Goal: Transaction & Acquisition: Obtain resource

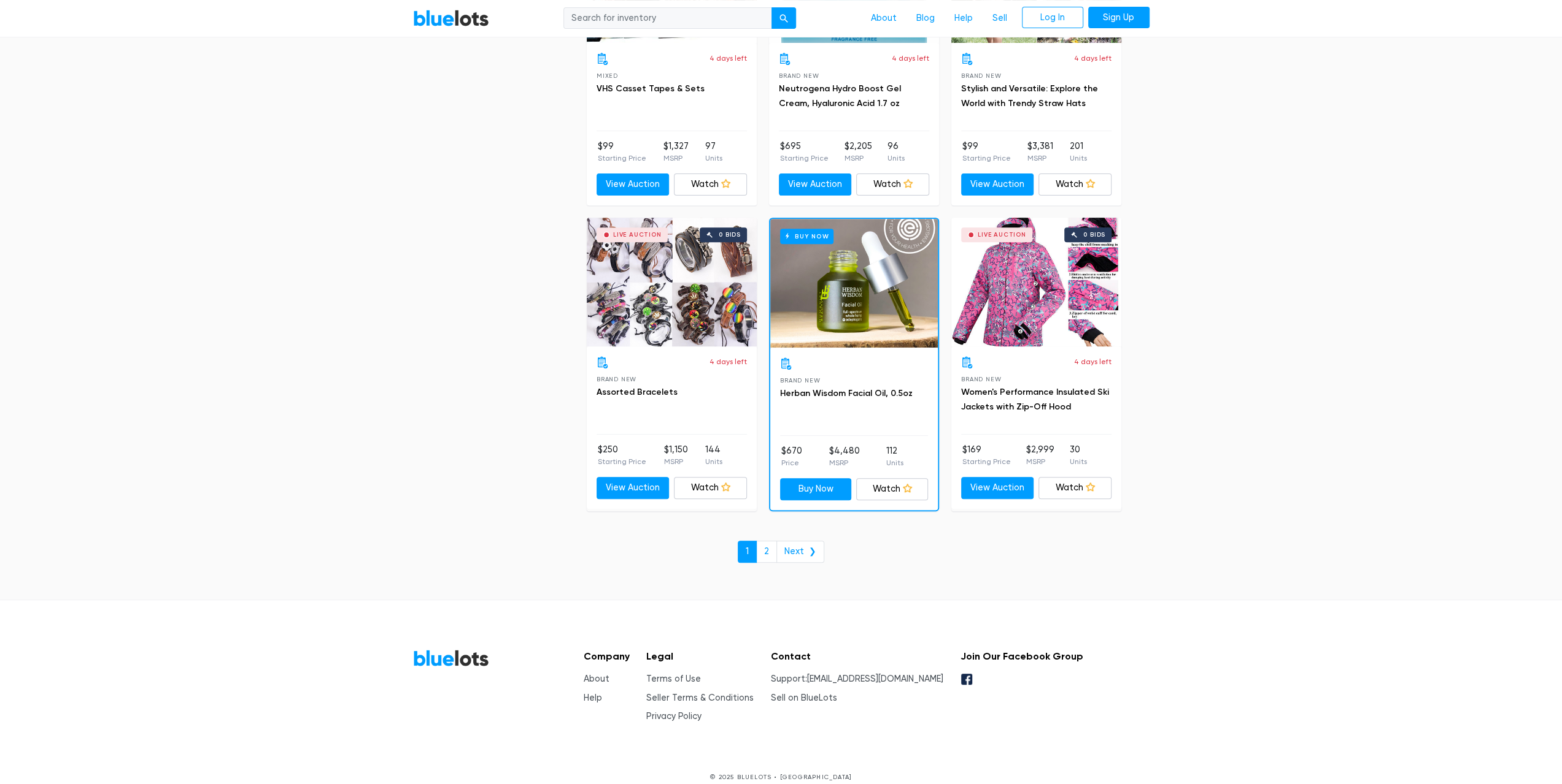
scroll to position [5070, 0]
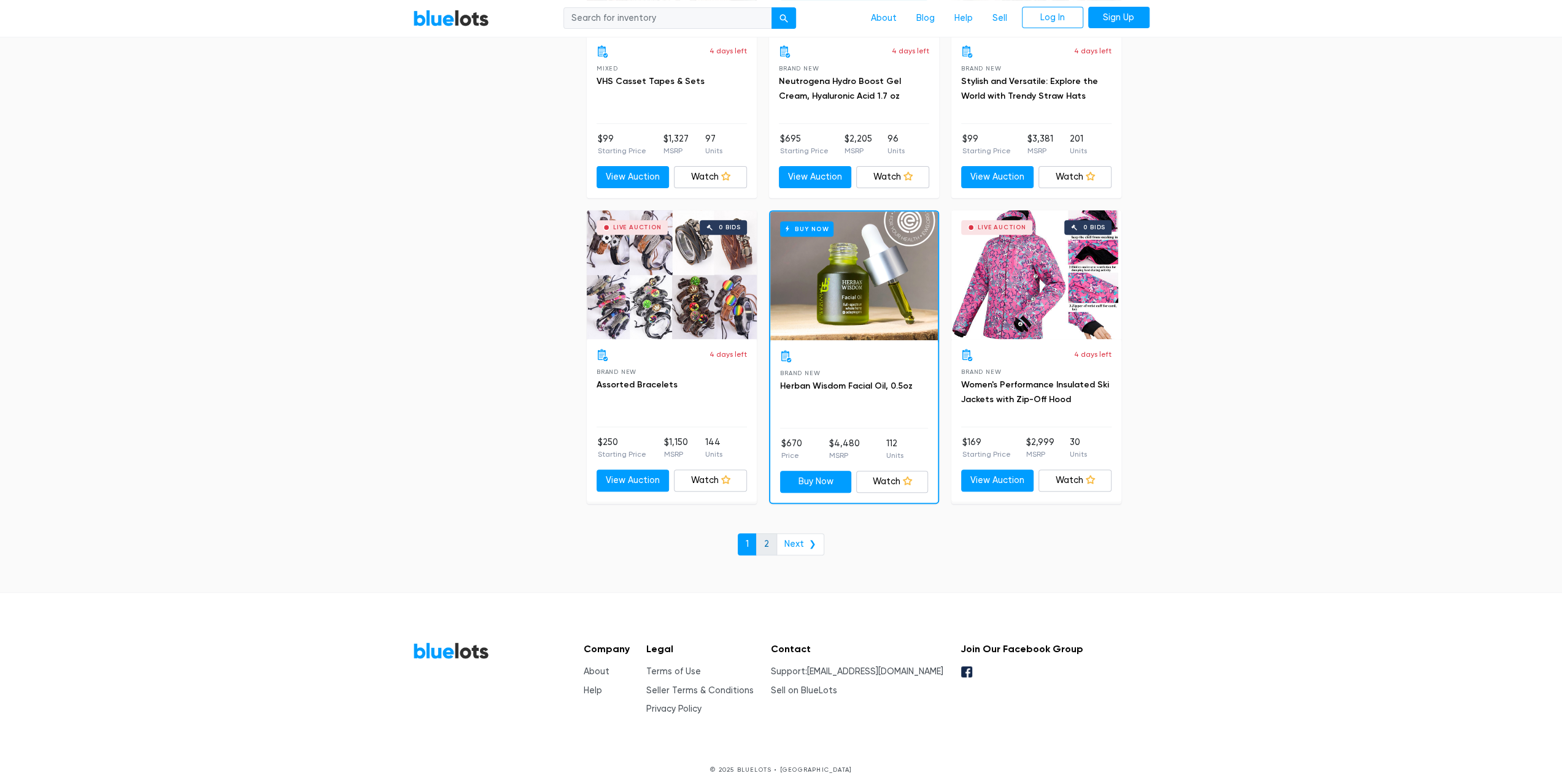
click at [762, 537] on link "2" at bounding box center [766, 544] width 21 height 22
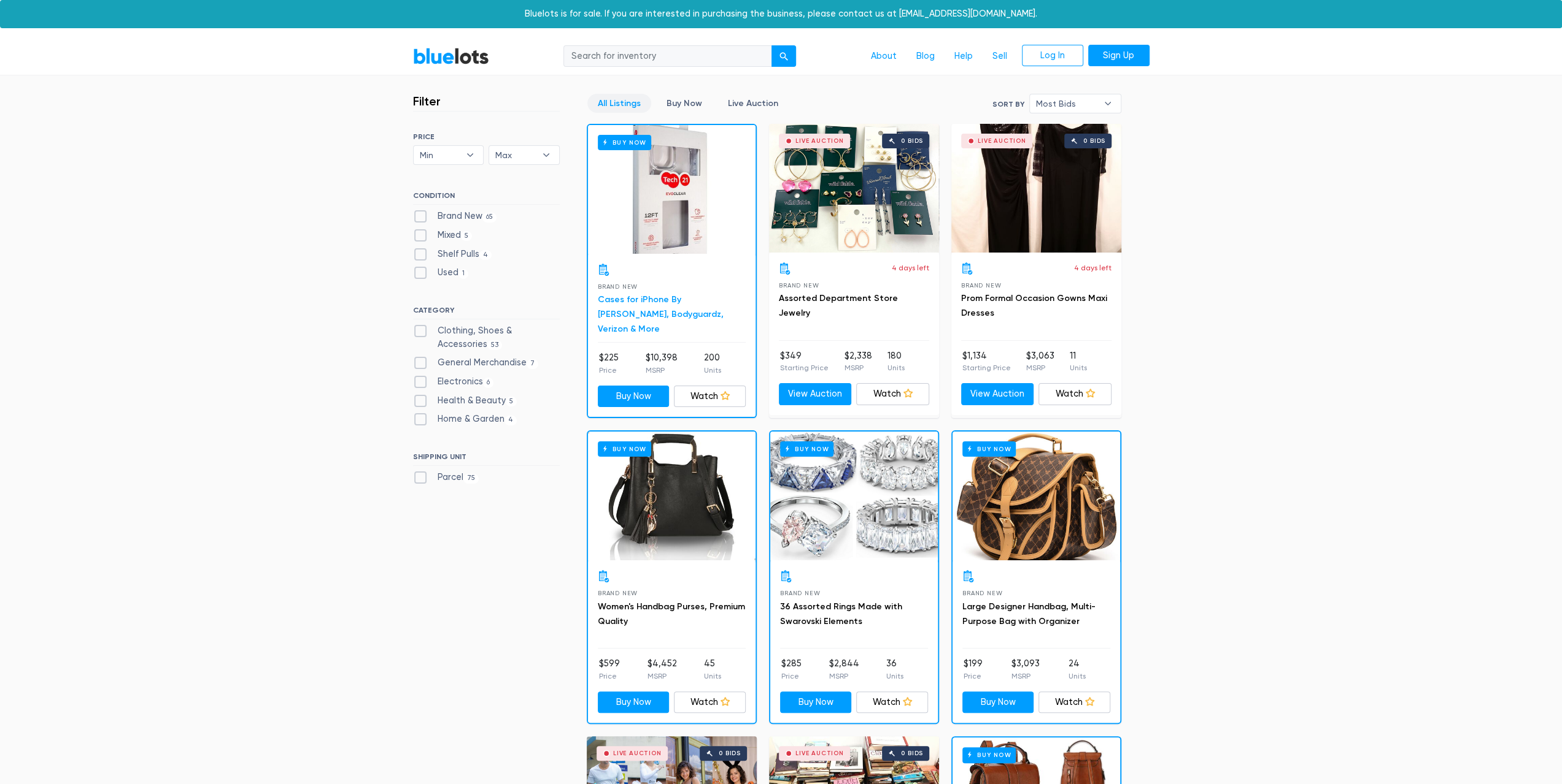
click at [631, 303] on link "Cases for iPhone By [PERSON_NAME], Bodyguardz, Verizon & More" at bounding box center [661, 314] width 126 height 40
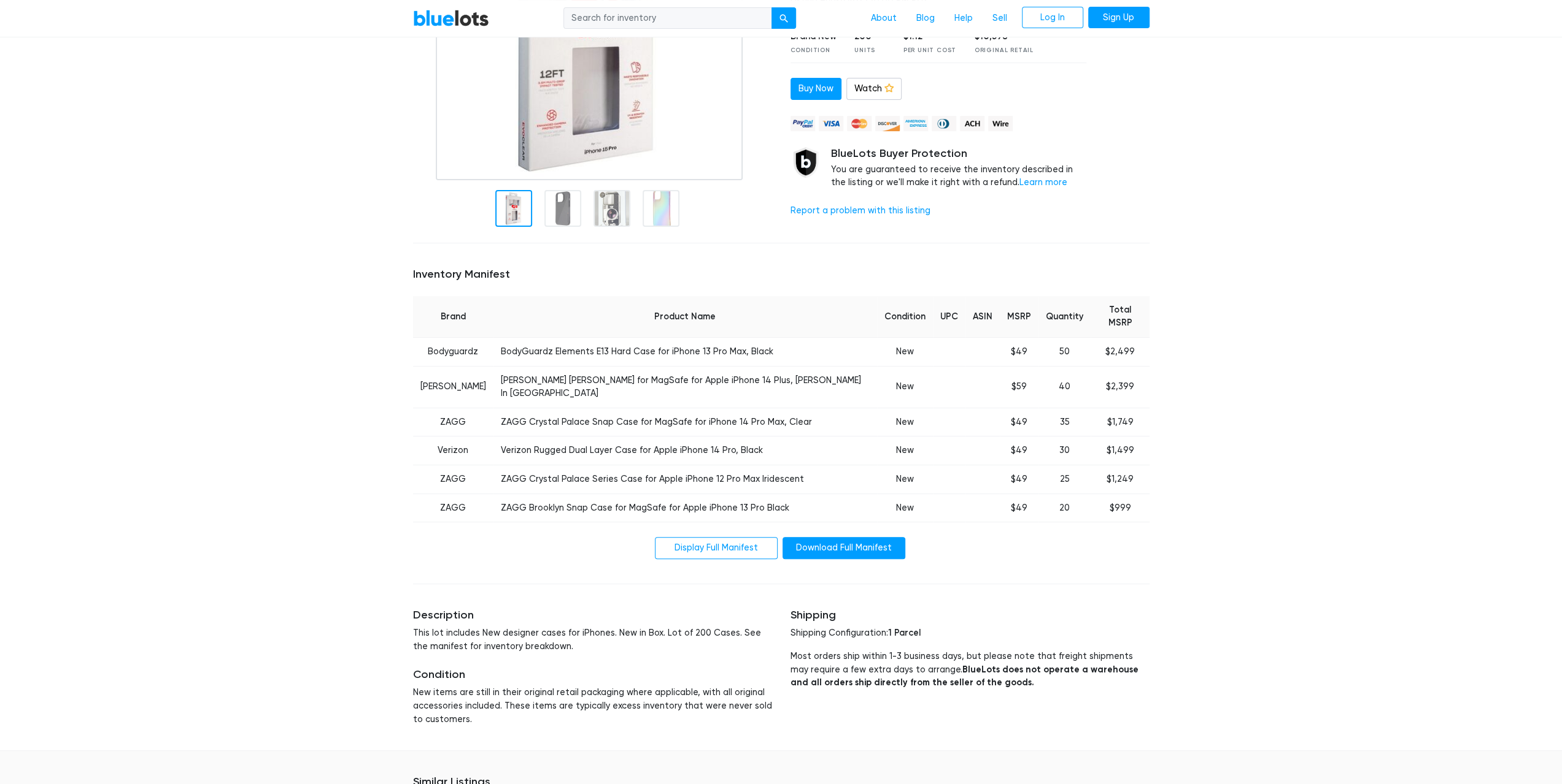
scroll to position [246, 0]
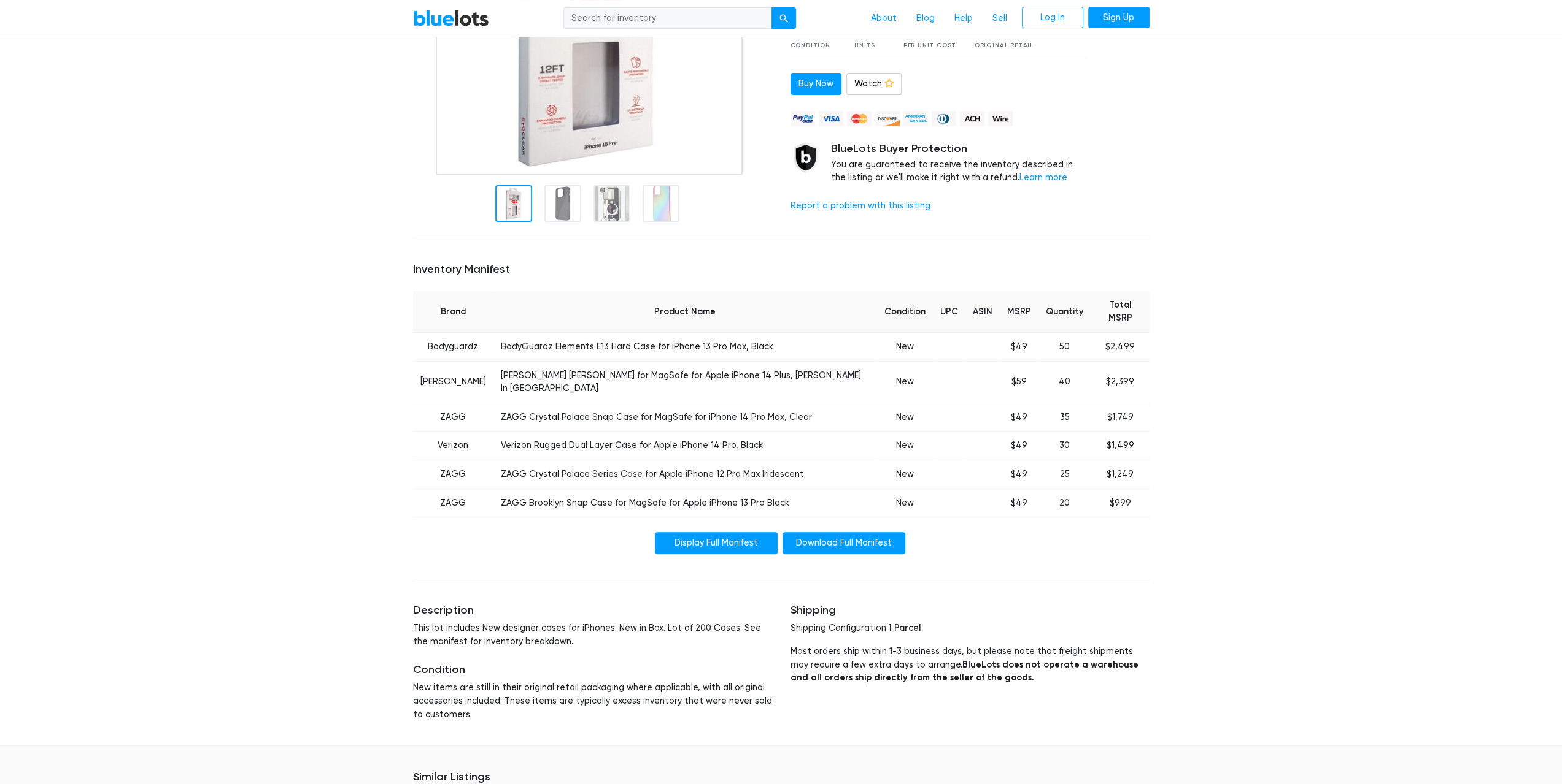
click at [686, 532] on link "Display Full Manifest" at bounding box center [716, 543] width 123 height 22
